Goal: Transaction & Acquisition: Purchase product/service

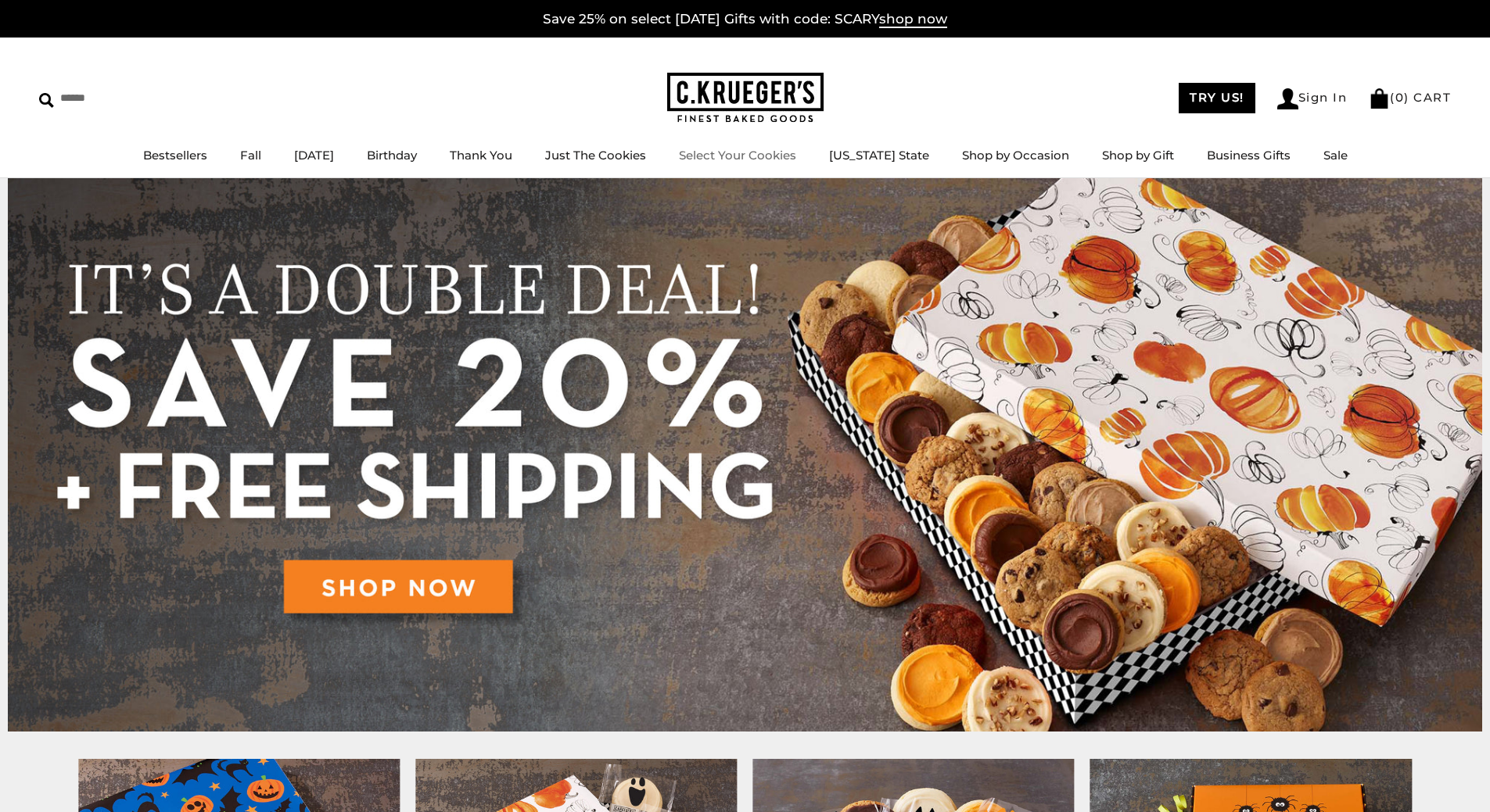
click at [754, 156] on link "Select Your Cookies" at bounding box center [737, 155] width 118 height 15
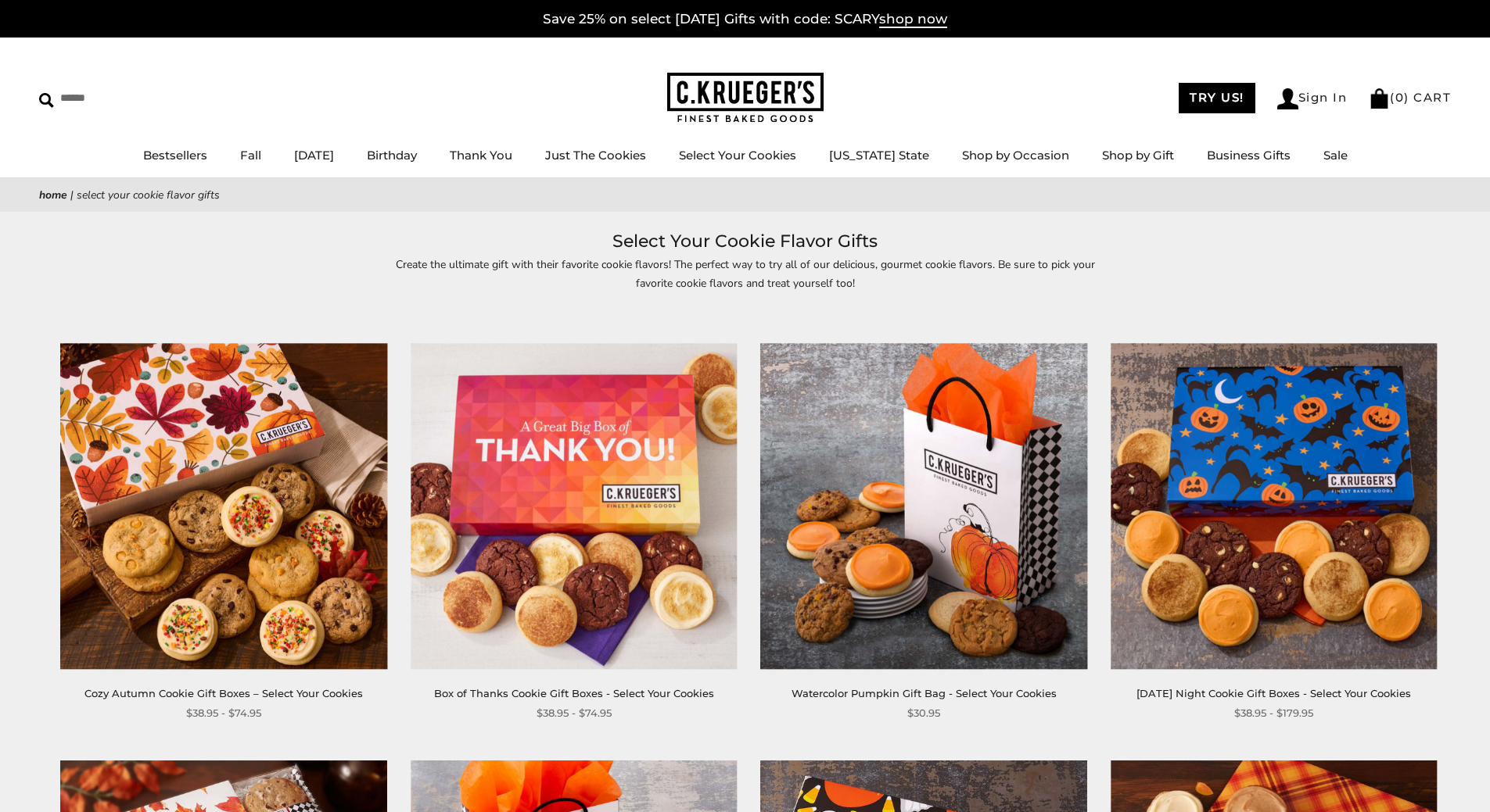
click at [594, 474] on img at bounding box center [573, 506] width 326 height 326
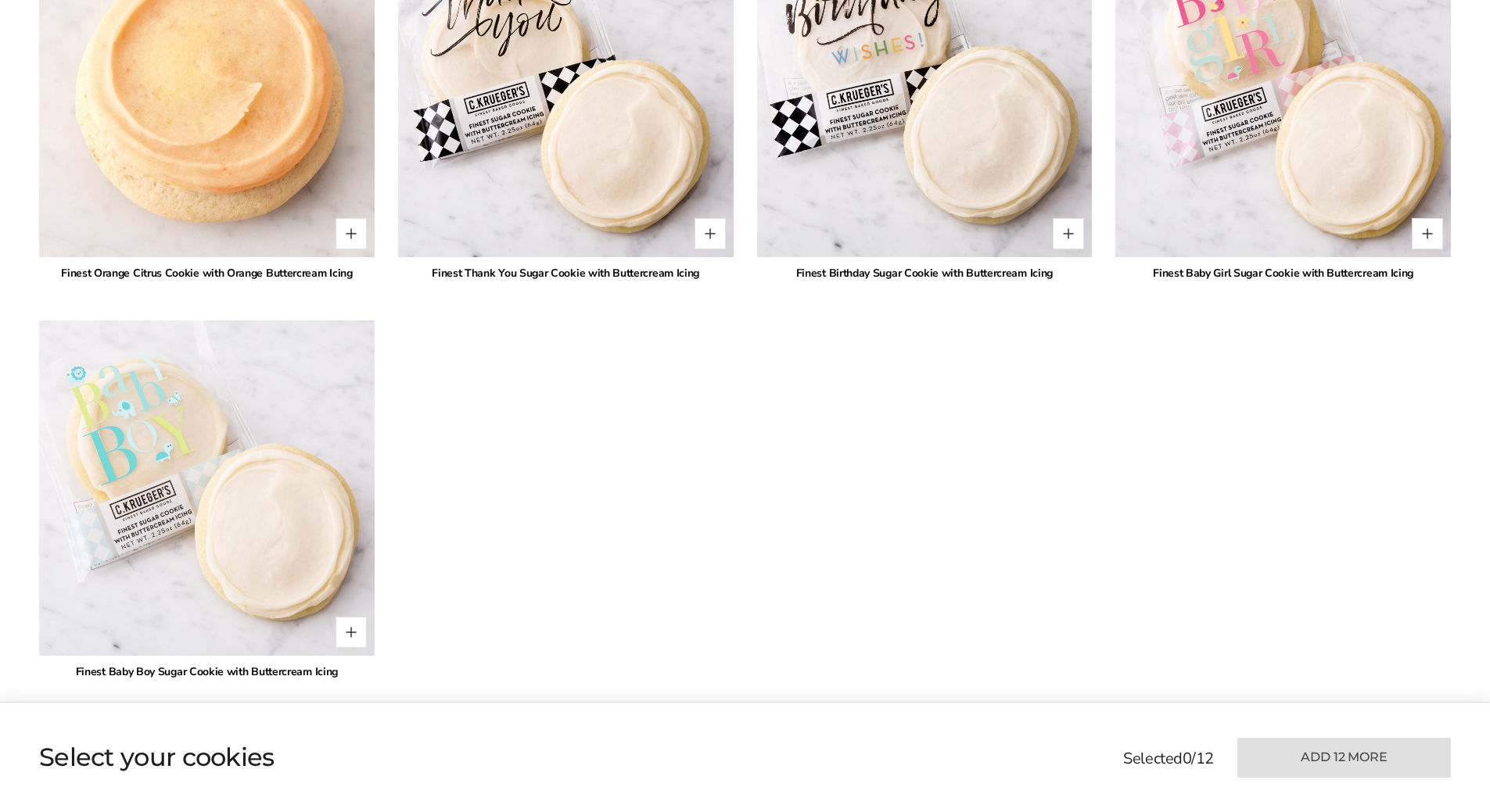
scroll to position [3752, 0]
